Goal: Information Seeking & Learning: Compare options

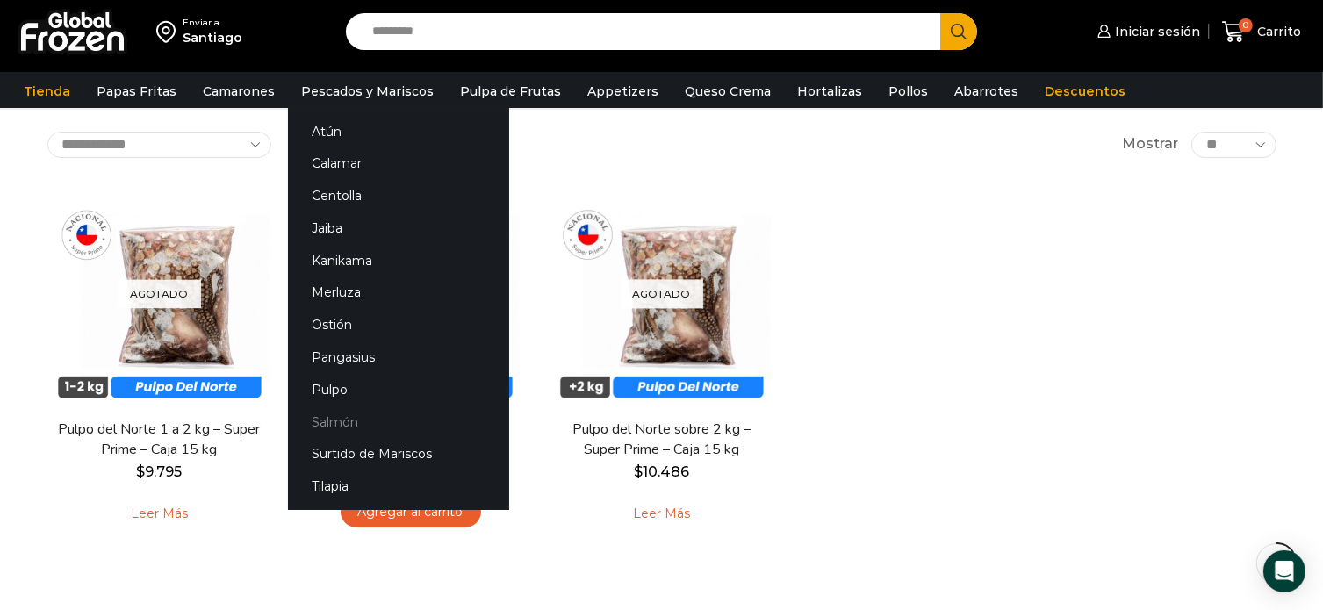
click at [328, 423] on link "Salmón" at bounding box center [398, 422] width 221 height 32
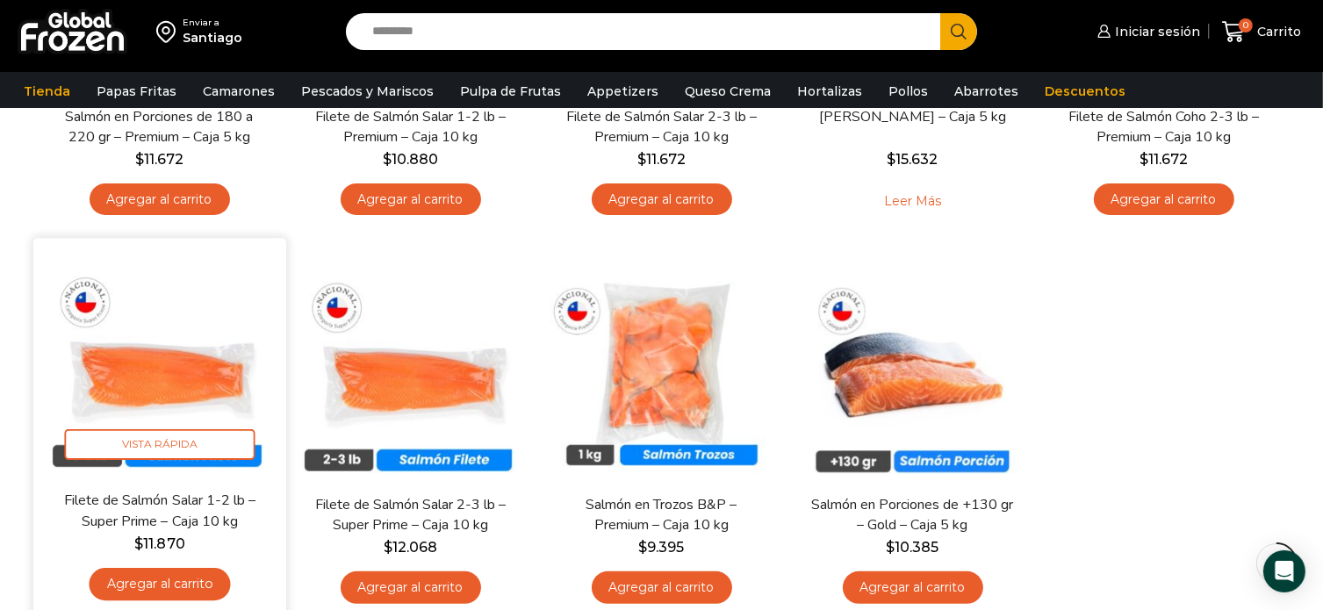
scroll to position [439, 0]
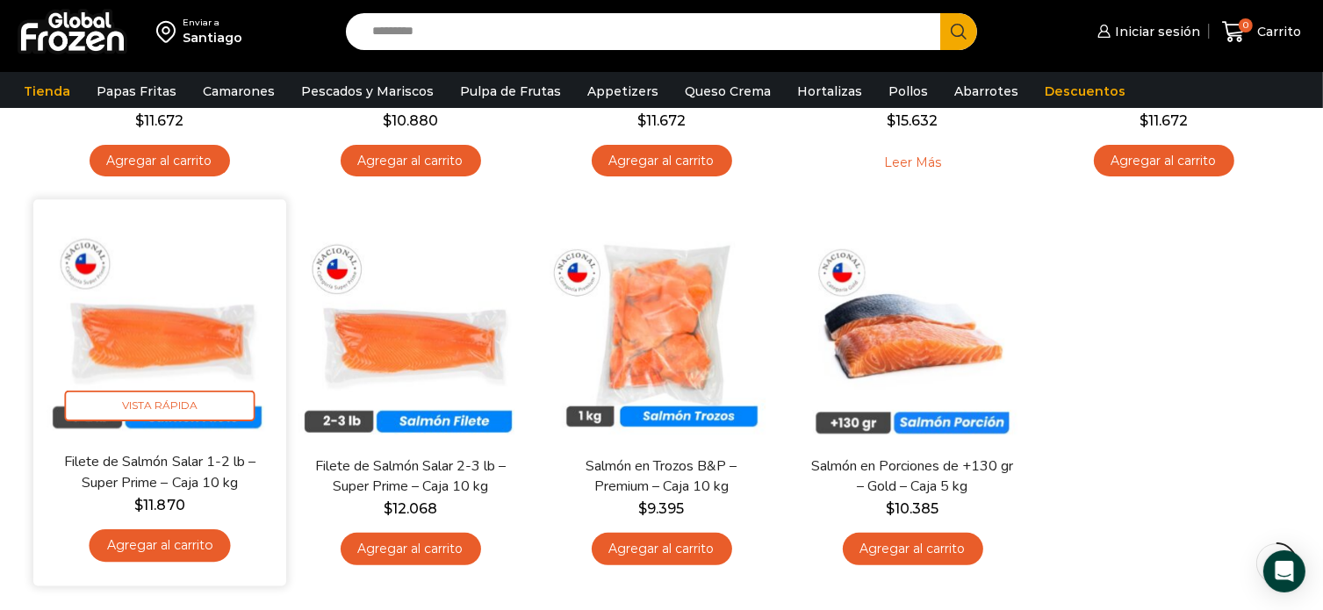
click at [191, 270] on img at bounding box center [160, 326] width 227 height 227
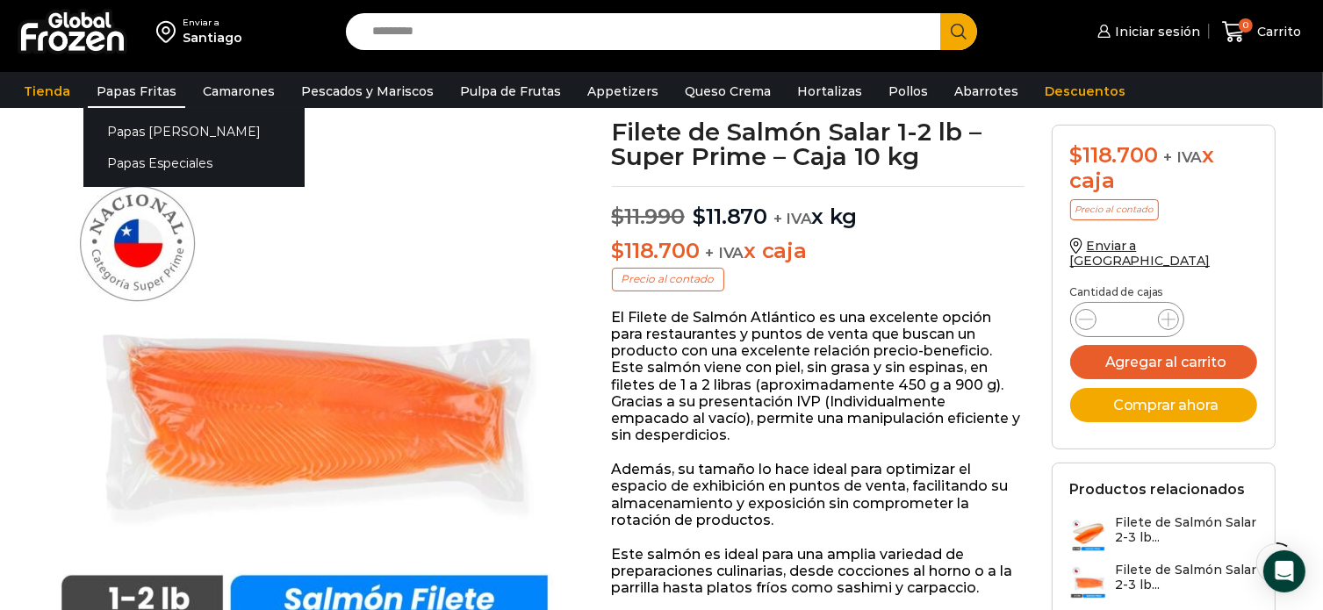
scroll to position [90, 0]
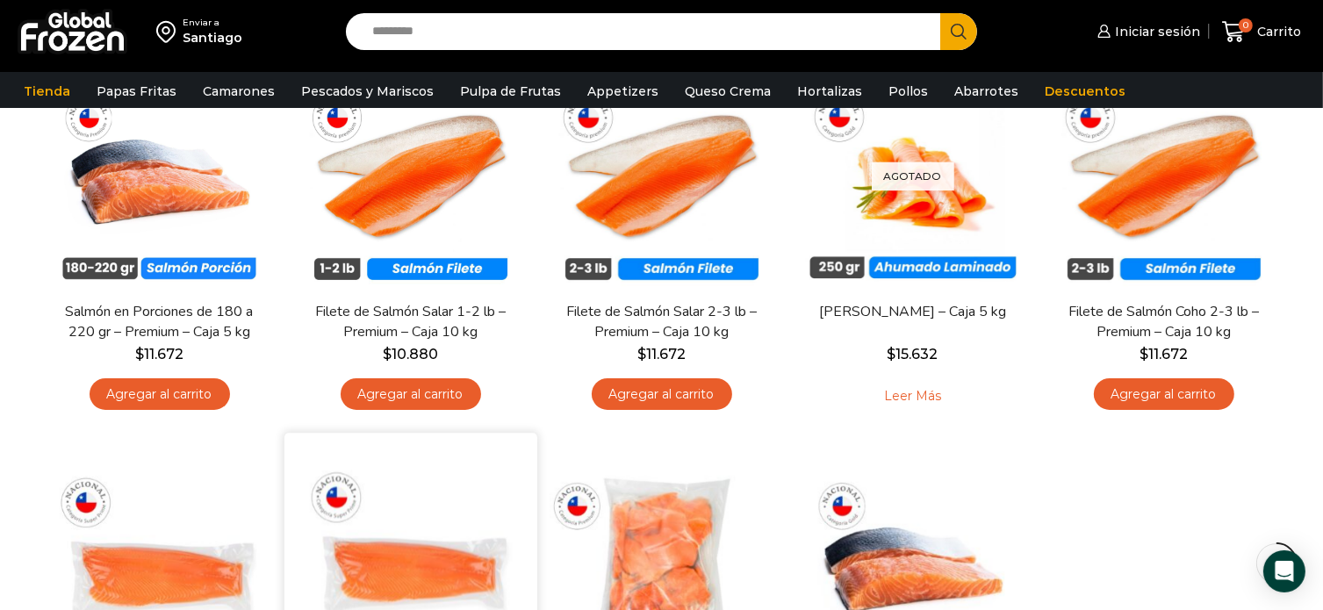
scroll to position [176, 0]
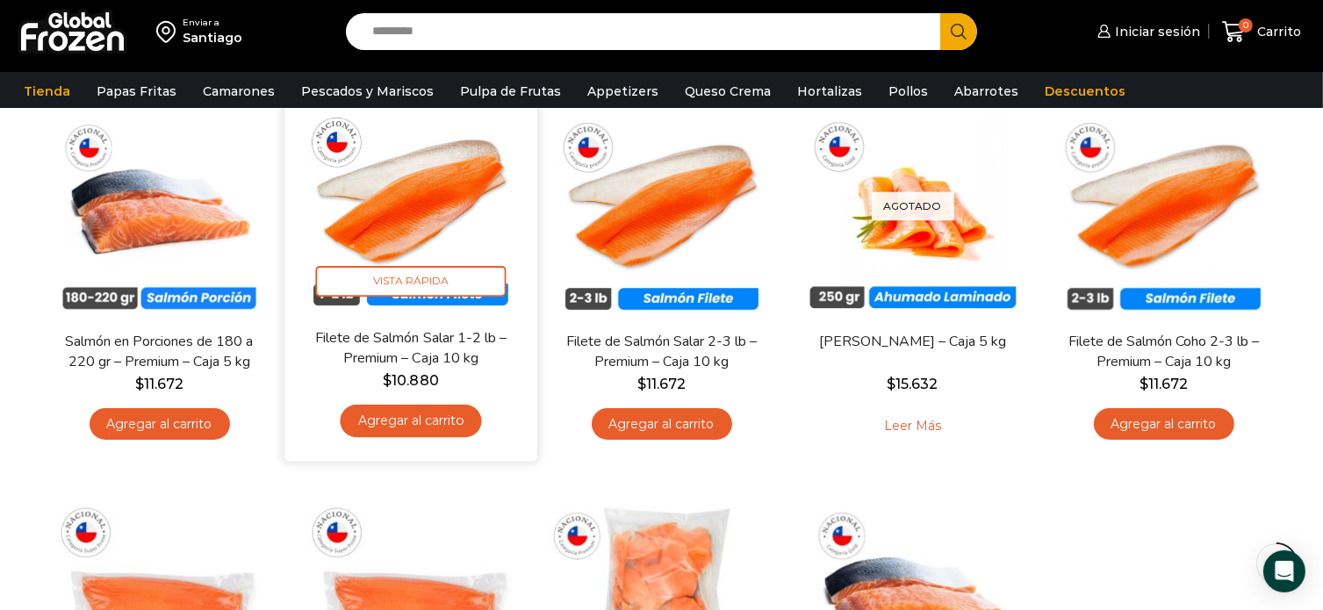
click at [456, 183] on img at bounding box center [411, 201] width 227 height 227
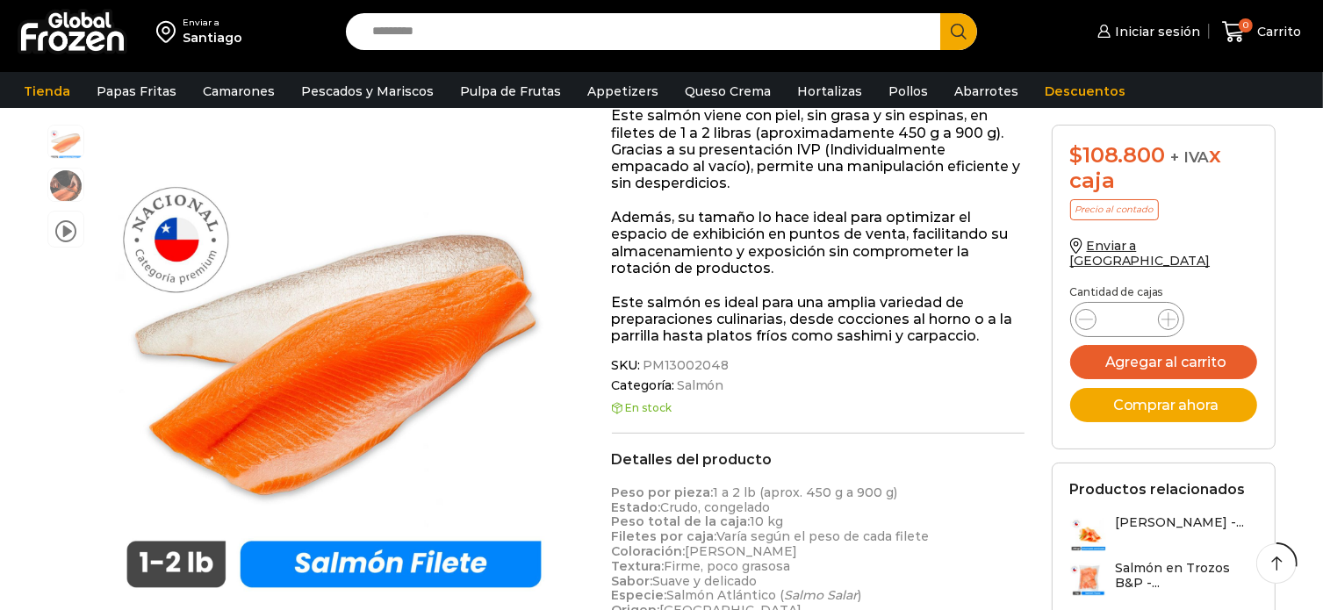
scroll to position [351, 0]
